Goal: Task Accomplishment & Management: Use online tool/utility

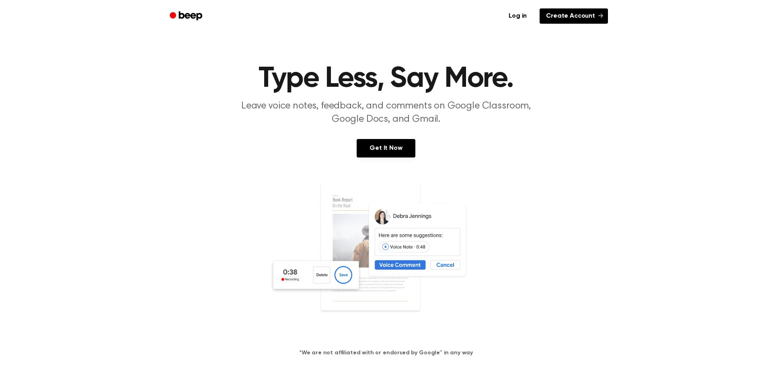
click at [570, 20] on link "Create Account" at bounding box center [574, 15] width 68 height 15
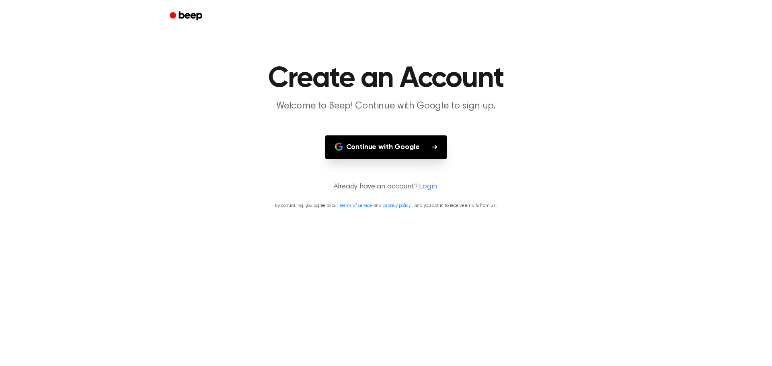
click at [377, 139] on button "Continue with Google" at bounding box center [386, 147] width 122 height 24
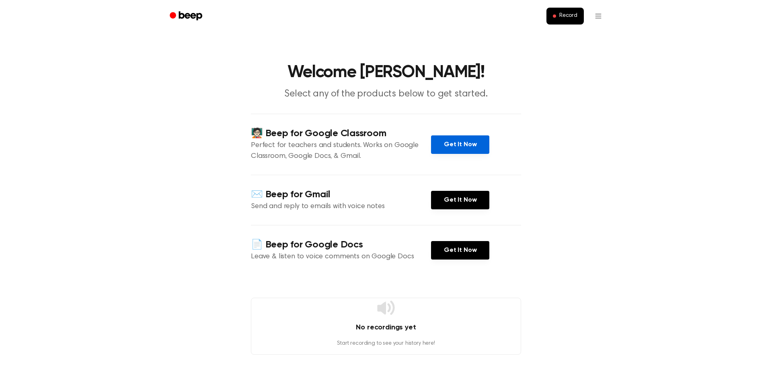
click at [462, 142] on link "Get It Now" at bounding box center [460, 144] width 58 height 18
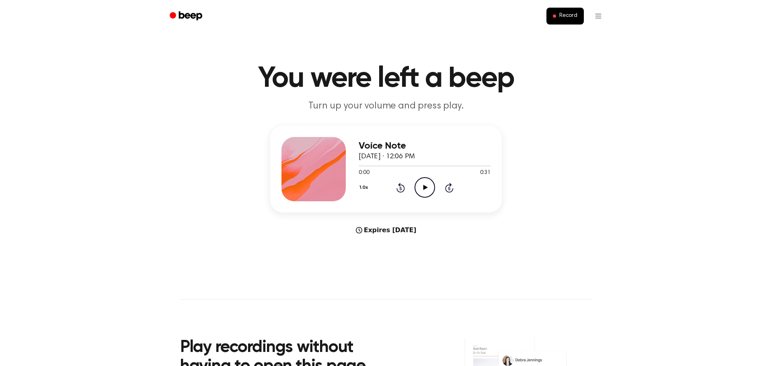
click at [427, 192] on icon "Play Audio" at bounding box center [424, 187] width 21 height 21
click at [425, 188] on icon at bounding box center [425, 187] width 4 height 5
click at [552, 12] on button "Record" at bounding box center [564, 16] width 37 height 17
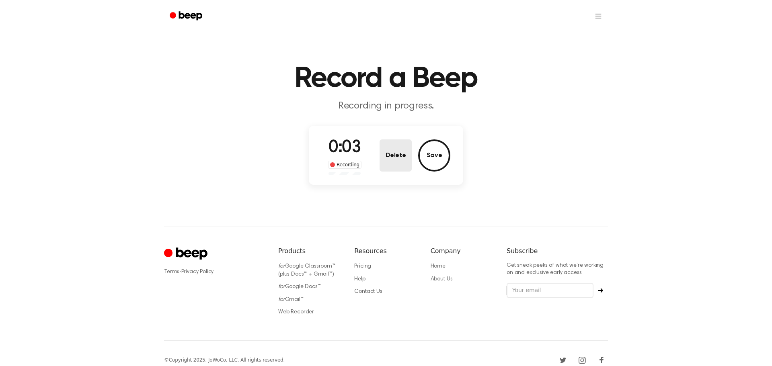
click at [390, 158] on button "Delete" at bounding box center [396, 155] width 32 height 32
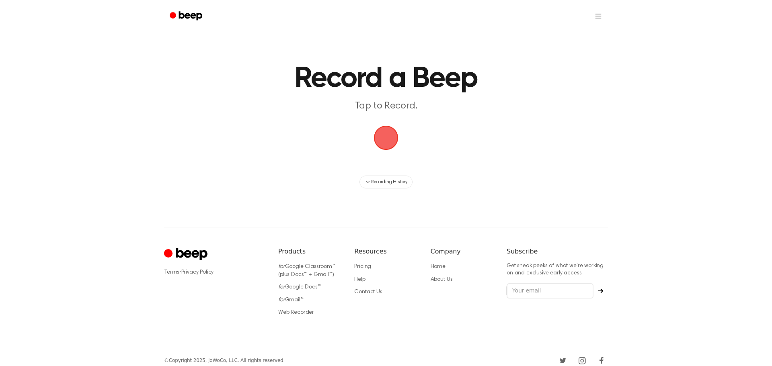
click at [386, 138] on span "button" at bounding box center [386, 138] width 23 height 23
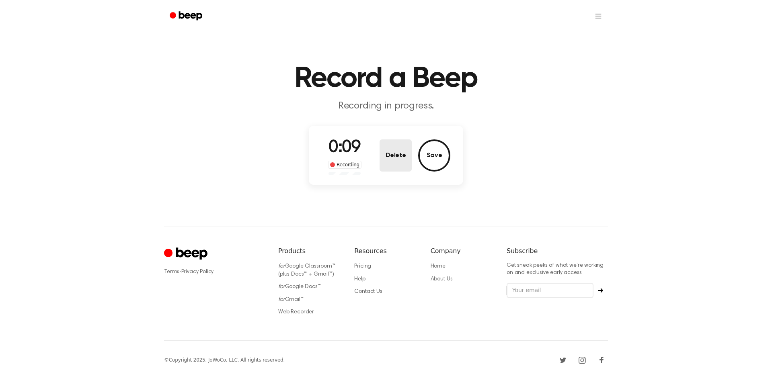
click at [396, 157] on button "Delete" at bounding box center [396, 155] width 32 height 32
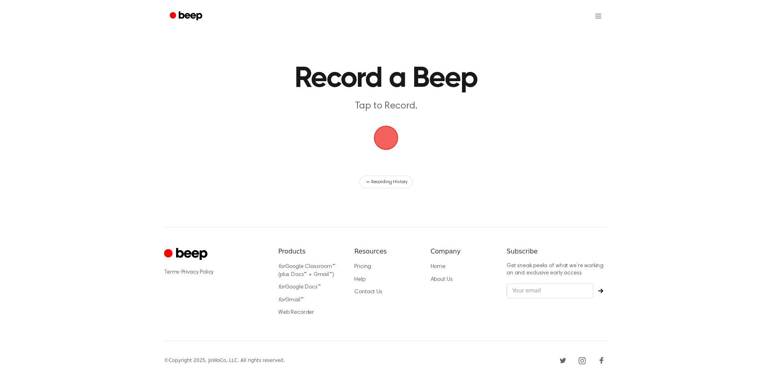
click at [387, 144] on span "button" at bounding box center [385, 137] width 27 height 27
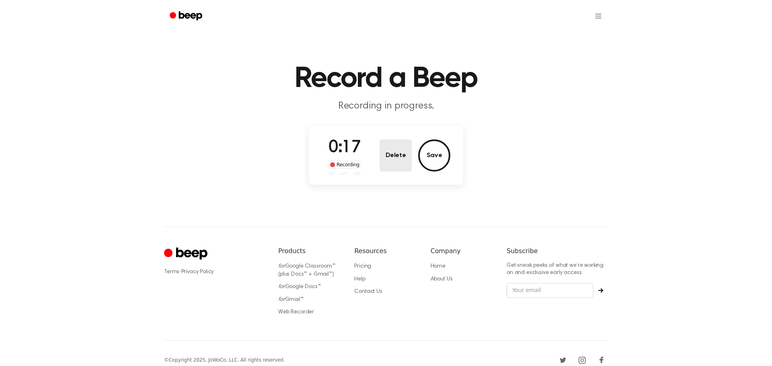
click at [395, 149] on button "Delete" at bounding box center [396, 155] width 32 height 32
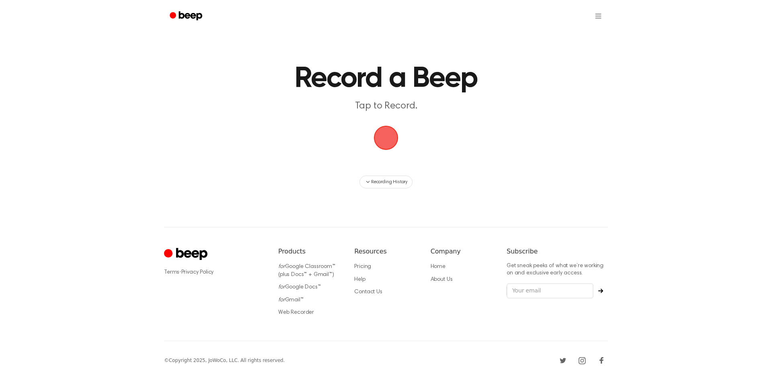
click at [383, 137] on span "button" at bounding box center [386, 138] width 23 height 23
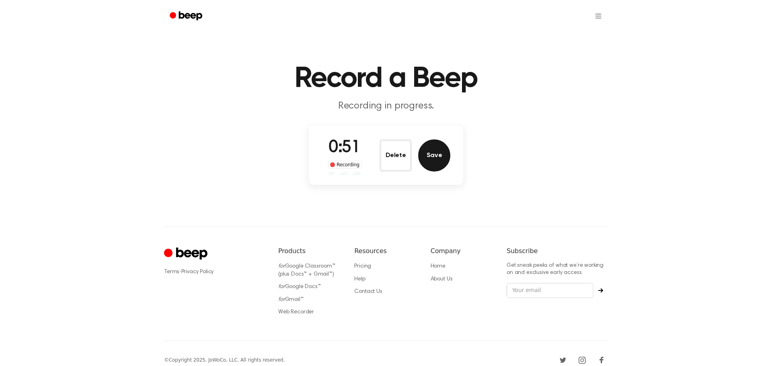
click at [430, 159] on button "Save" at bounding box center [434, 155] width 32 height 32
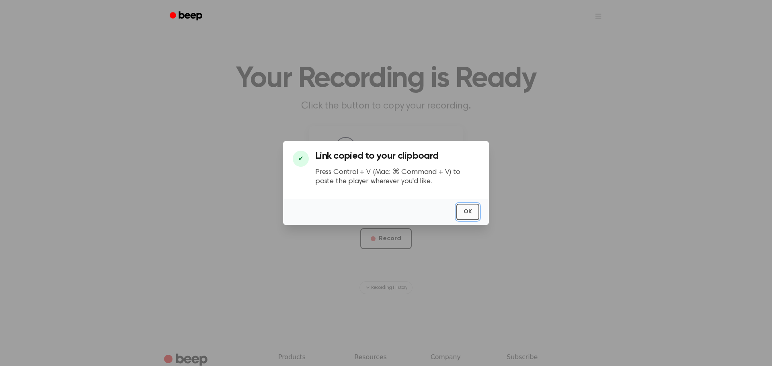
click at [468, 210] on button "OK" at bounding box center [467, 212] width 23 height 16
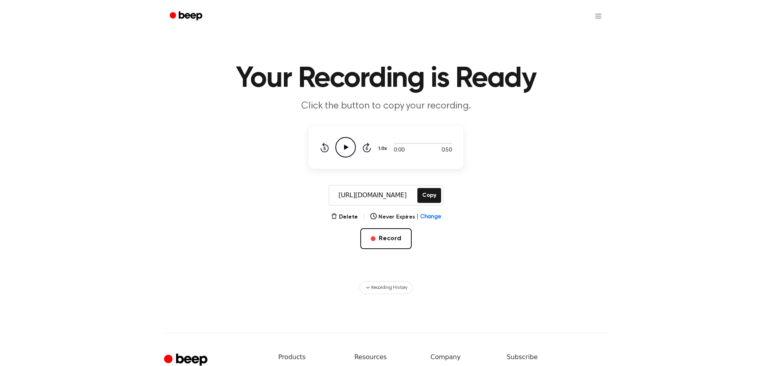
click at [342, 148] on icon "Play Audio" at bounding box center [345, 147] width 21 height 21
click at [342, 148] on icon "Pause Audio" at bounding box center [345, 147] width 21 height 21
click at [343, 150] on icon "Play Audio" at bounding box center [345, 147] width 21 height 21
click at [347, 146] on icon at bounding box center [346, 147] width 4 height 5
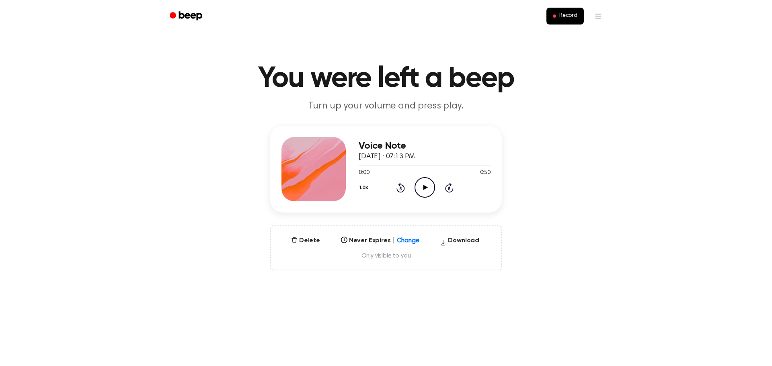
click at [425, 185] on icon "Play Audio" at bounding box center [424, 187] width 21 height 21
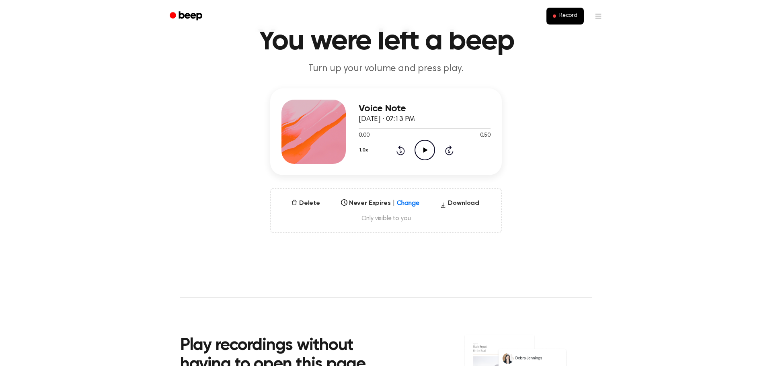
scroll to position [38, 0]
click at [382, 219] on span "Only visible to you" at bounding box center [386, 218] width 211 height 8
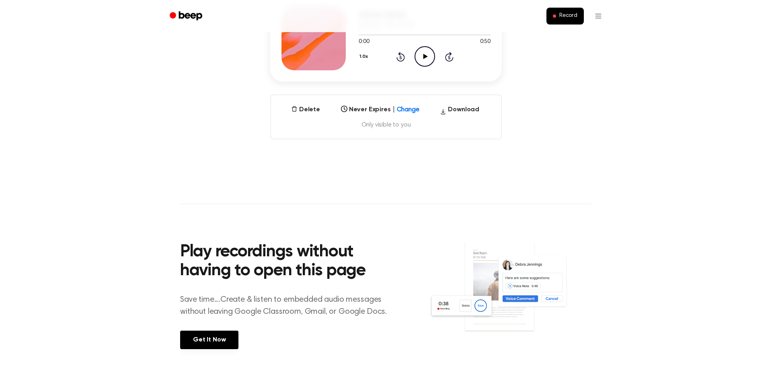
scroll to position [0, 0]
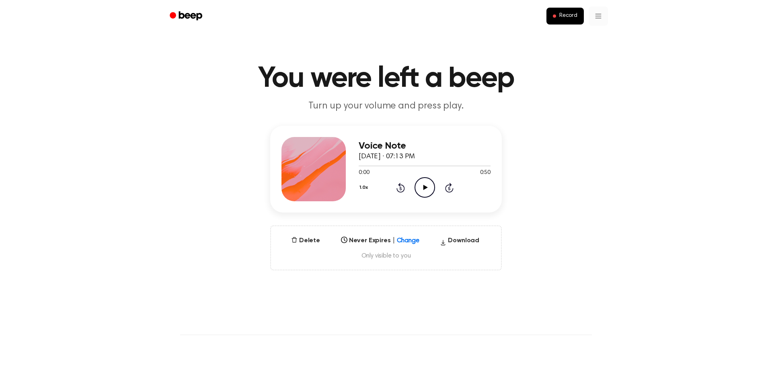
click at [599, 16] on html "Record You were left a beep Turn up your volume and press play. Voice Note Sept…" at bounding box center [386, 334] width 772 height 668
click at [576, 37] on link "Recording History" at bounding box center [582, 35] width 50 height 13
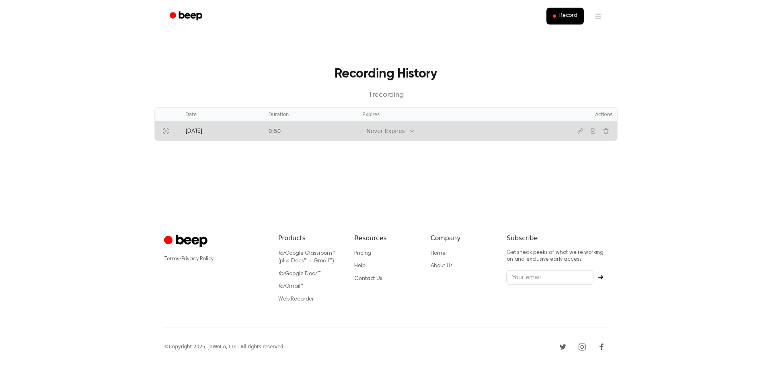
click at [280, 128] on td "0:50" at bounding box center [310, 130] width 94 height 19
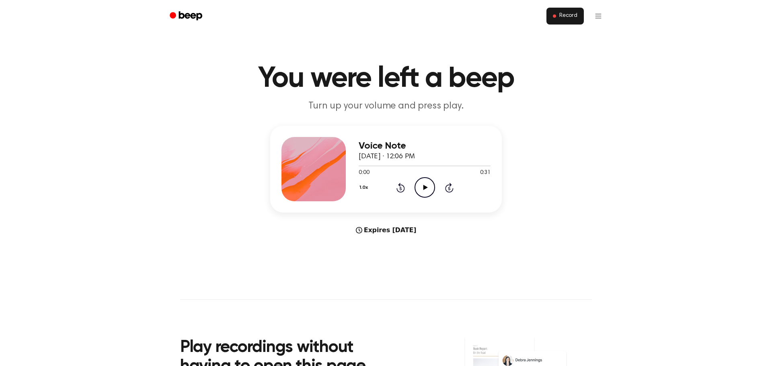
click at [561, 20] on button "Record" at bounding box center [564, 16] width 37 height 17
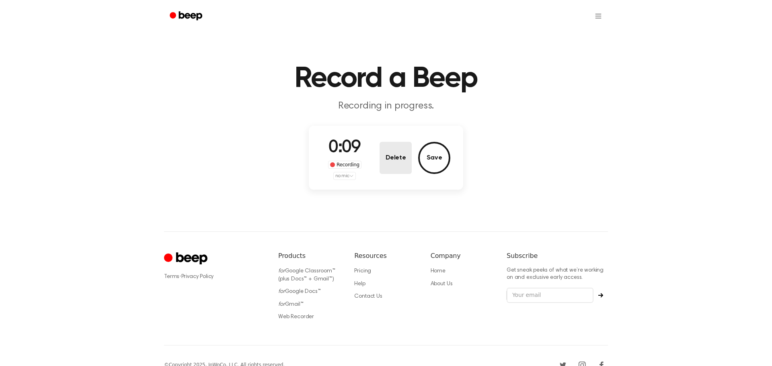
click at [400, 155] on button "Delete" at bounding box center [396, 158] width 32 height 32
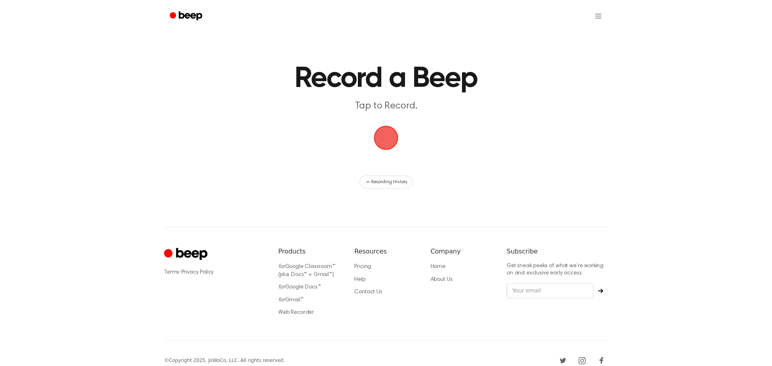
click at [380, 141] on span "button" at bounding box center [386, 138] width 23 height 23
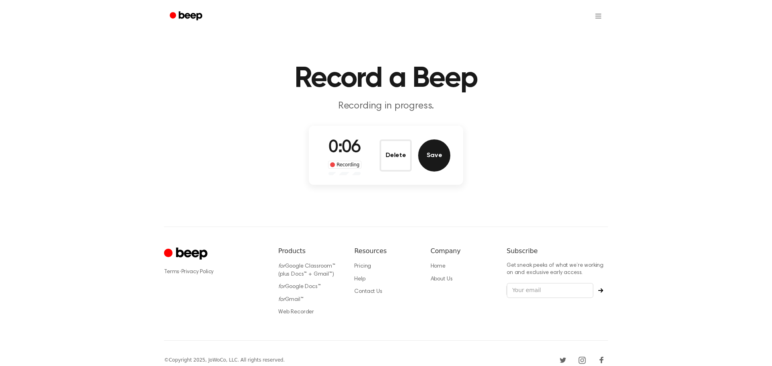
click at [427, 153] on button "Save" at bounding box center [434, 155] width 32 height 32
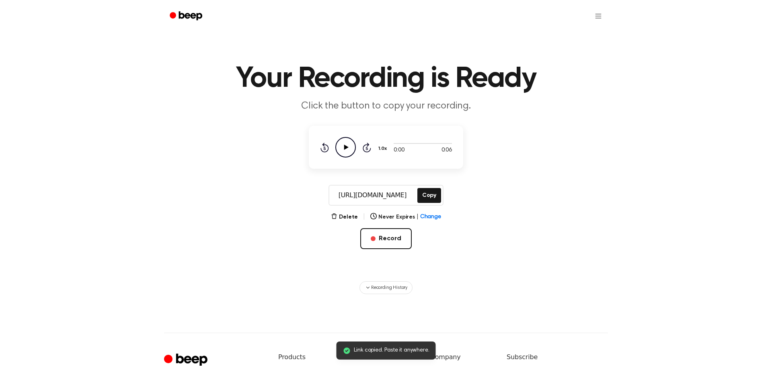
click at [347, 145] on icon "Play Audio" at bounding box center [345, 147] width 21 height 21
click at [327, 147] on icon at bounding box center [324, 148] width 8 height 10
click at [363, 147] on icon at bounding box center [367, 148] width 8 height 10
click at [344, 149] on icon at bounding box center [346, 147] width 4 height 5
click at [344, 149] on icon "Play Audio" at bounding box center [345, 147] width 21 height 21
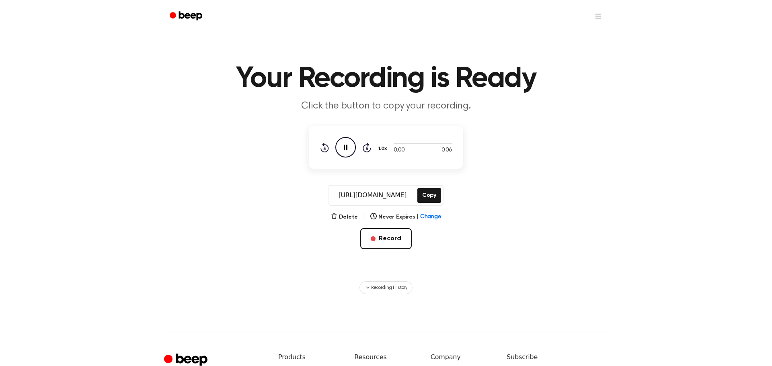
click at [344, 149] on icon at bounding box center [346, 147] width 4 height 5
click at [355, 219] on button "Delete" at bounding box center [344, 217] width 27 height 8
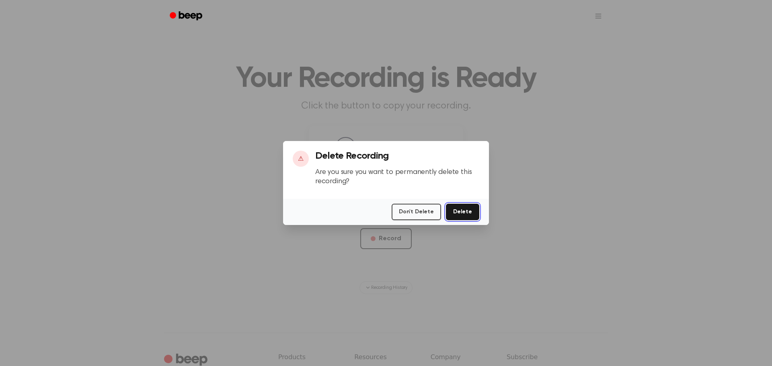
click at [456, 213] on button "Delete" at bounding box center [462, 212] width 33 height 16
click at [470, 210] on button "Delete" at bounding box center [462, 212] width 33 height 16
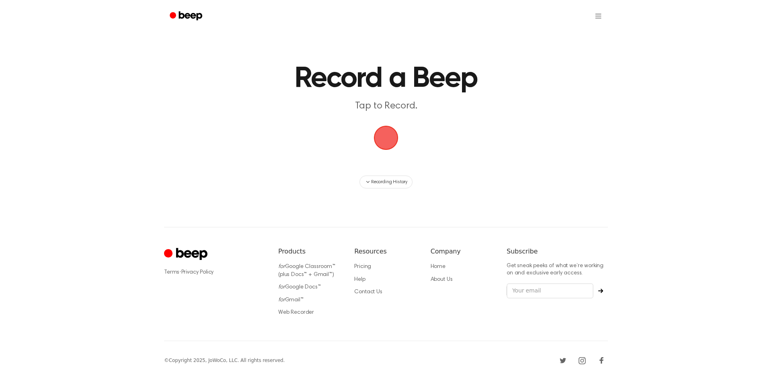
click at [390, 139] on span "button" at bounding box center [386, 138] width 23 height 23
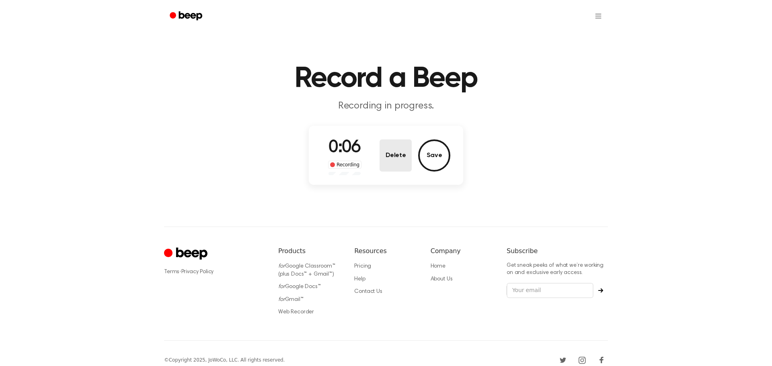
click at [406, 154] on button "Delete" at bounding box center [396, 155] width 32 height 32
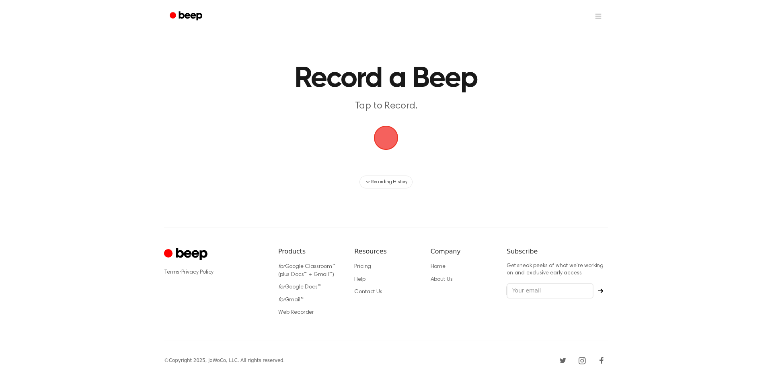
click at [375, 133] on span "button" at bounding box center [386, 138] width 23 height 23
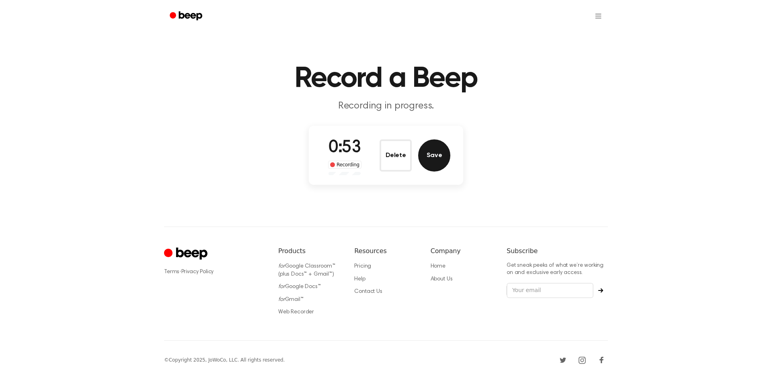
click at [434, 148] on button "Save" at bounding box center [434, 155] width 32 height 32
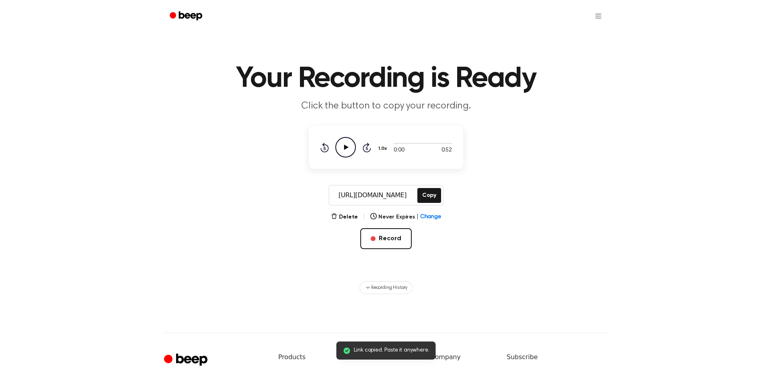
click at [350, 148] on icon "Play Audio" at bounding box center [345, 147] width 21 height 21
click at [432, 198] on button "Copy" at bounding box center [429, 195] width 24 height 15
click at [367, 147] on icon "Skip 5 seconds" at bounding box center [366, 147] width 9 height 10
click at [330, 144] on div "Rewind 5 seconds Pause Audio Skip 5 seconds" at bounding box center [345, 147] width 51 height 21
click at [349, 154] on icon "Pause Audio" at bounding box center [345, 147] width 21 height 21
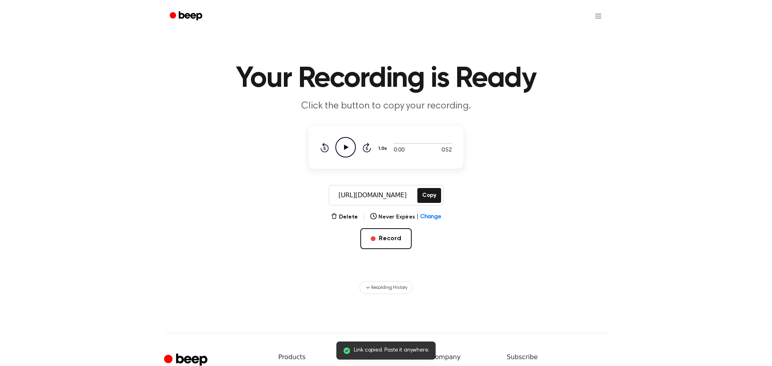
click at [349, 154] on icon "Play Audio" at bounding box center [345, 147] width 21 height 21
click at [341, 115] on main "Link copied. Paste it anywhere. Your Recording is Ready Click the button to cop…" at bounding box center [386, 147] width 772 height 294
click at [392, 148] on div "0:00 0:52 1.0x Rewind 5 seconds Pause Audio Skip 5 seconds" at bounding box center [386, 147] width 132 height 21
drag, startPoint x: 397, startPoint y: 145, endPoint x: 421, endPoint y: 144, distance: 24.5
click at [421, 144] on div at bounding box center [423, 143] width 58 height 6
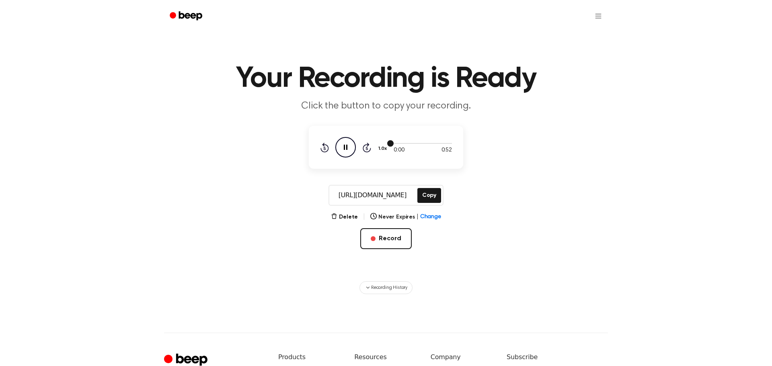
drag, startPoint x: 390, startPoint y: 143, endPoint x: 404, endPoint y: 142, distance: 13.7
click at [404, 142] on div at bounding box center [423, 143] width 58 height 6
click at [411, 144] on div at bounding box center [423, 143] width 58 height 1
click at [365, 149] on icon "Skip 5 seconds" at bounding box center [366, 147] width 9 height 10
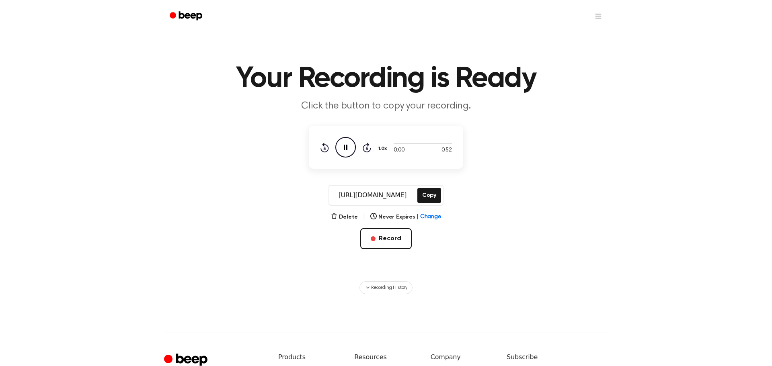
click at [365, 149] on icon "Skip 5 seconds" at bounding box center [366, 147] width 9 height 10
click at [415, 185] on div "https://beep.audio/6fQSLTI Copy" at bounding box center [385, 195] width 115 height 21
click at [391, 198] on input "https://beep.audio/6fQSLTI" at bounding box center [372, 195] width 86 height 19
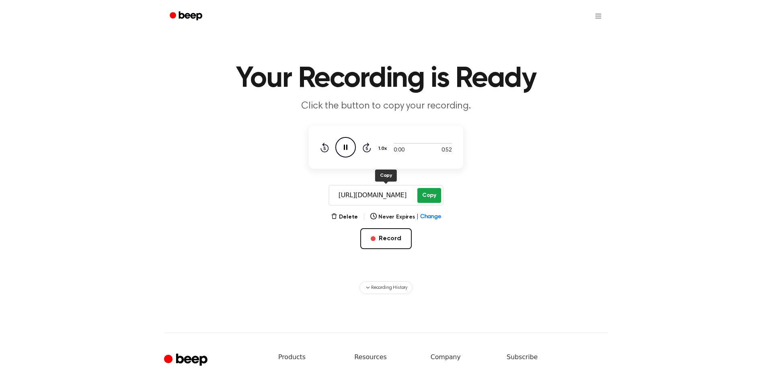
click at [426, 191] on button "Copy" at bounding box center [429, 195] width 24 height 15
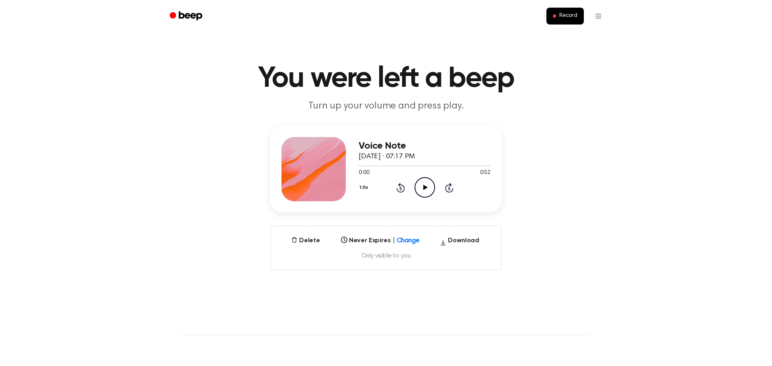
click at [423, 193] on icon "Play Audio" at bounding box center [424, 187] width 21 height 21
